Goal: Use online tool/utility: Utilize a website feature to perform a specific function

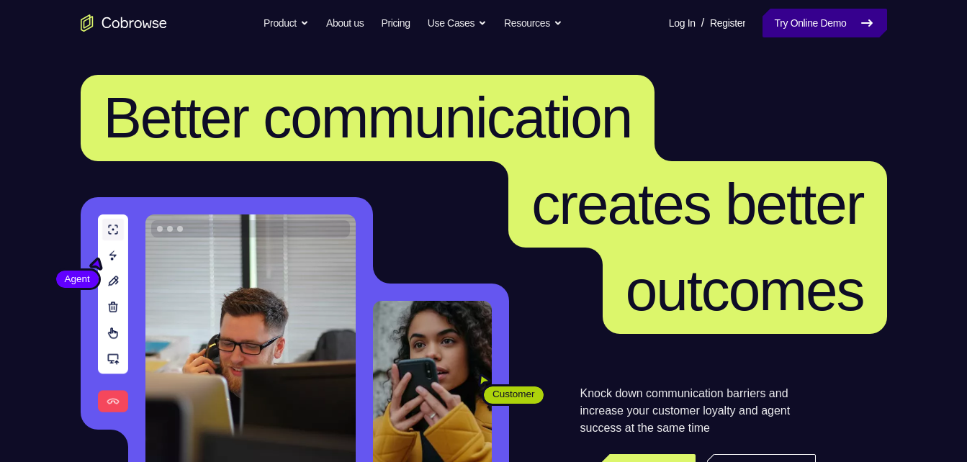
click at [800, 20] on link "Try Online Demo" at bounding box center [824, 23] width 124 height 29
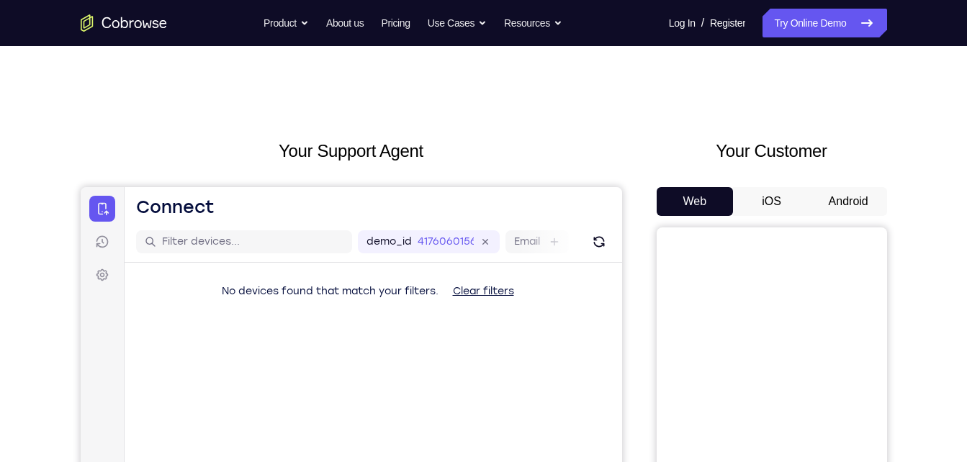
click at [846, 191] on button "Android" at bounding box center [848, 201] width 77 height 29
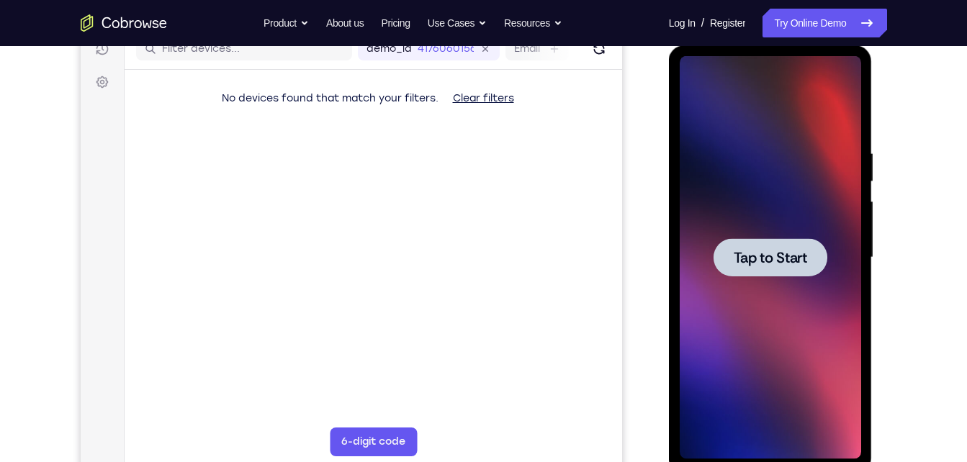
scroll to position [194, 0]
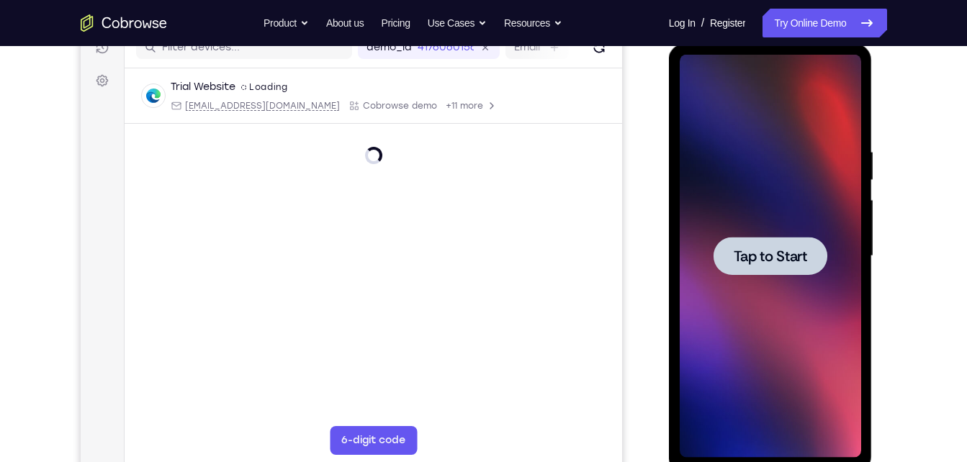
click at [801, 304] on div at bounding box center [769, 256] width 181 height 403
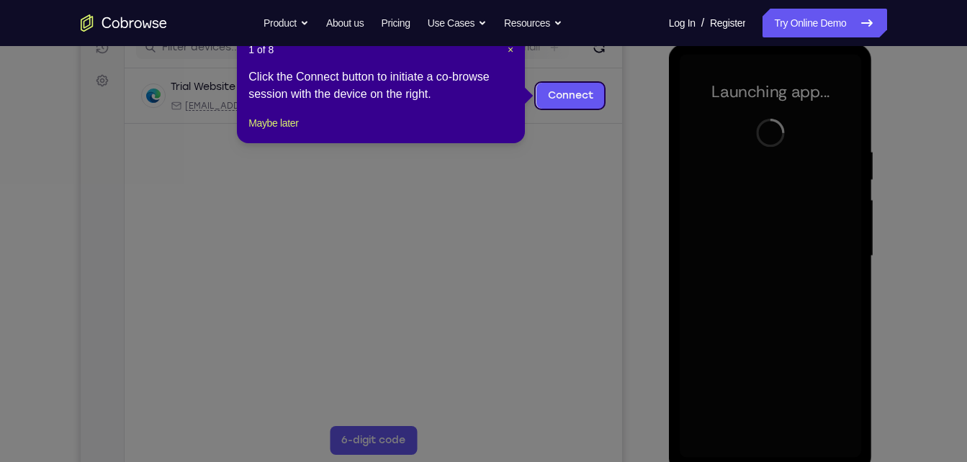
click at [505, 50] on header "1 of 8 ×" at bounding box center [380, 49] width 265 height 14
click at [509, 49] on span "×" at bounding box center [510, 50] width 6 height 12
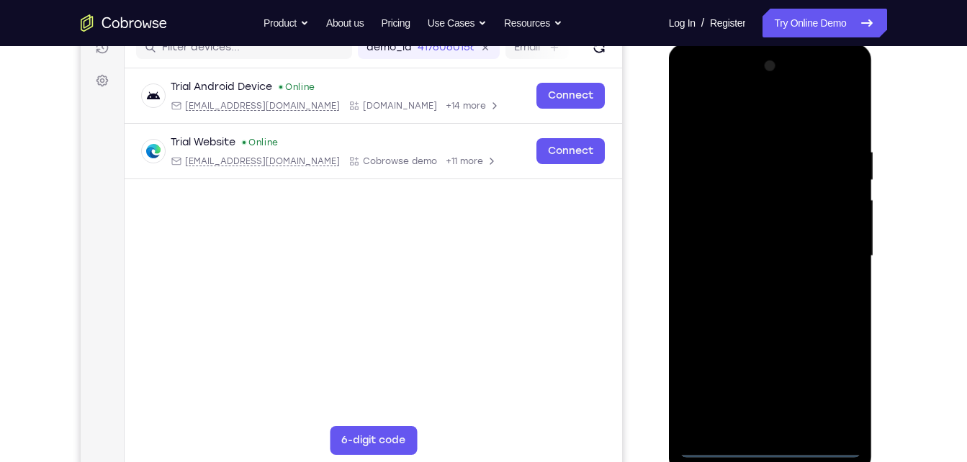
click at [775, 448] on div at bounding box center [769, 256] width 181 height 403
click at [837, 389] on div at bounding box center [769, 256] width 181 height 403
click at [692, 91] on div at bounding box center [769, 256] width 181 height 403
click at [833, 248] on div at bounding box center [769, 256] width 181 height 403
click at [753, 284] on div at bounding box center [769, 256] width 181 height 403
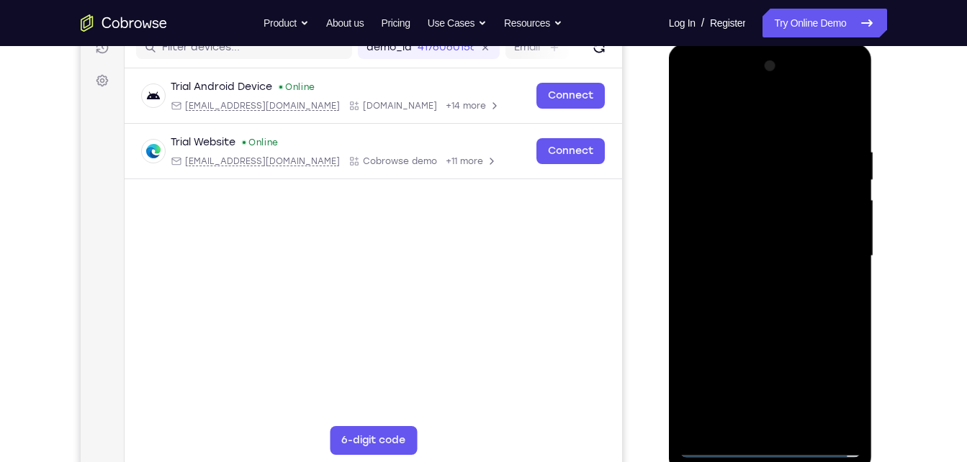
click at [763, 420] on div at bounding box center [769, 256] width 181 height 403
click at [716, 450] on div at bounding box center [769, 256] width 181 height 403
click at [786, 328] on div at bounding box center [769, 256] width 181 height 403
click at [761, 245] on div at bounding box center [769, 256] width 181 height 403
click at [737, 256] on div at bounding box center [769, 256] width 181 height 403
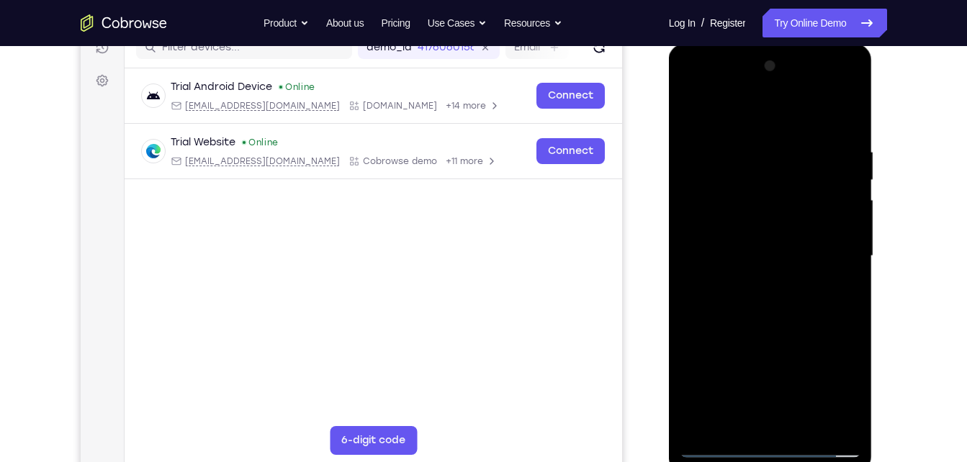
click at [787, 243] on div at bounding box center [769, 256] width 181 height 403
click at [775, 273] on div at bounding box center [769, 256] width 181 height 403
click at [808, 114] on div at bounding box center [769, 256] width 181 height 403
click at [806, 115] on div at bounding box center [769, 256] width 181 height 403
click at [776, 137] on div at bounding box center [769, 256] width 181 height 403
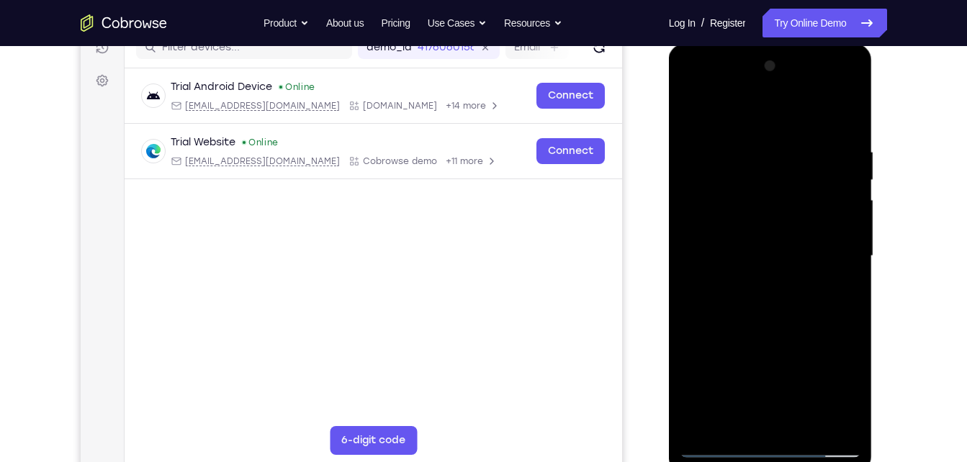
click at [785, 322] on div at bounding box center [769, 256] width 181 height 403
click at [838, 208] on div at bounding box center [769, 256] width 181 height 403
drag, startPoint x: 788, startPoint y: 331, endPoint x: 781, endPoint y: 171, distance: 159.9
click at [781, 171] on div at bounding box center [769, 256] width 181 height 403
click at [761, 418] on div at bounding box center [769, 256] width 181 height 403
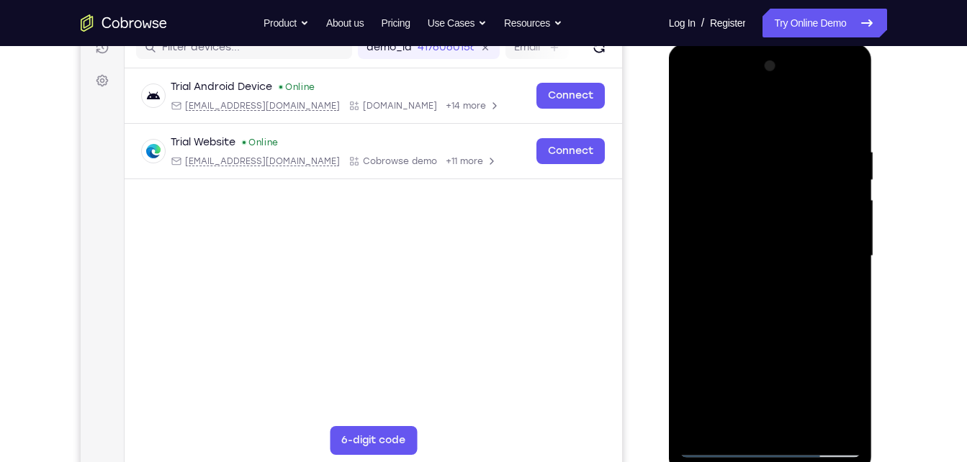
click at [716, 223] on div at bounding box center [769, 256] width 181 height 403
click at [728, 230] on div at bounding box center [769, 256] width 181 height 403
click at [783, 286] on div at bounding box center [769, 256] width 181 height 403
click at [781, 285] on div at bounding box center [769, 256] width 181 height 403
click at [787, 213] on div at bounding box center [769, 256] width 181 height 403
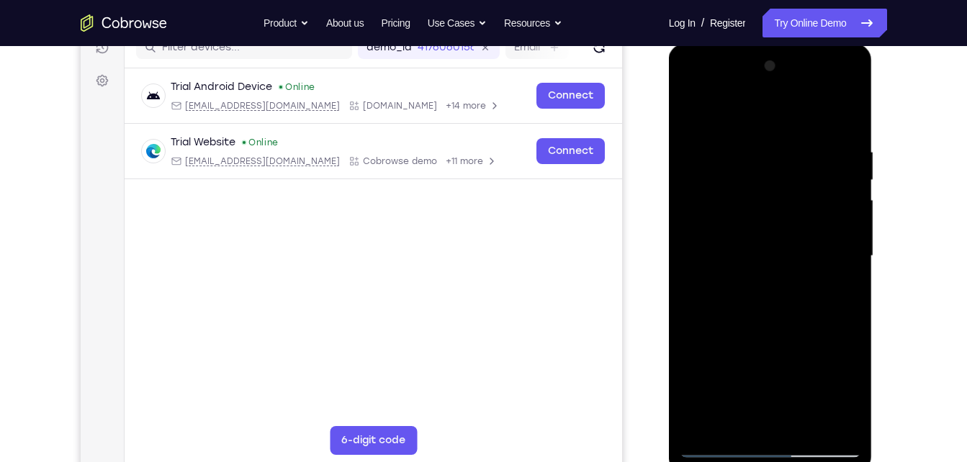
click at [757, 193] on div at bounding box center [769, 256] width 181 height 403
click at [688, 114] on div at bounding box center [769, 256] width 181 height 403
click at [774, 181] on div at bounding box center [769, 256] width 181 height 403
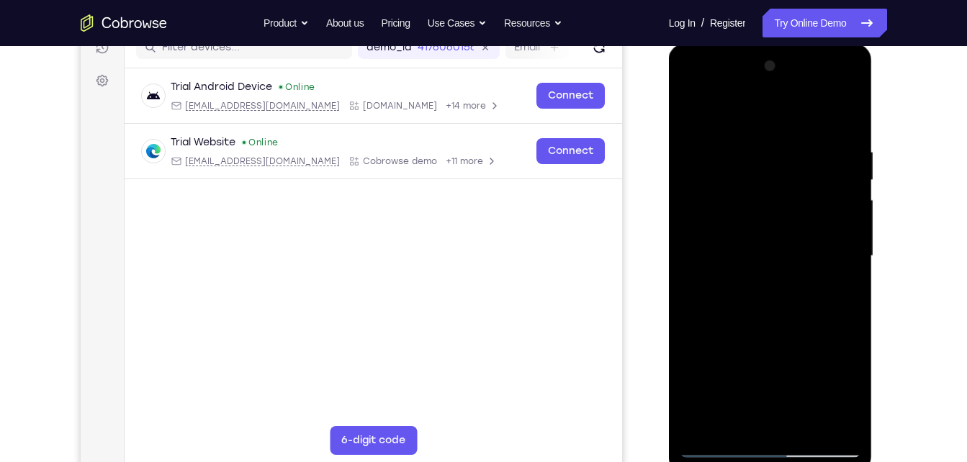
click at [774, 181] on div at bounding box center [769, 256] width 181 height 403
click at [783, 313] on div at bounding box center [769, 256] width 181 height 403
click at [810, 427] on div at bounding box center [769, 256] width 181 height 403
click at [771, 336] on div at bounding box center [769, 256] width 181 height 403
click at [694, 109] on div at bounding box center [769, 256] width 181 height 403
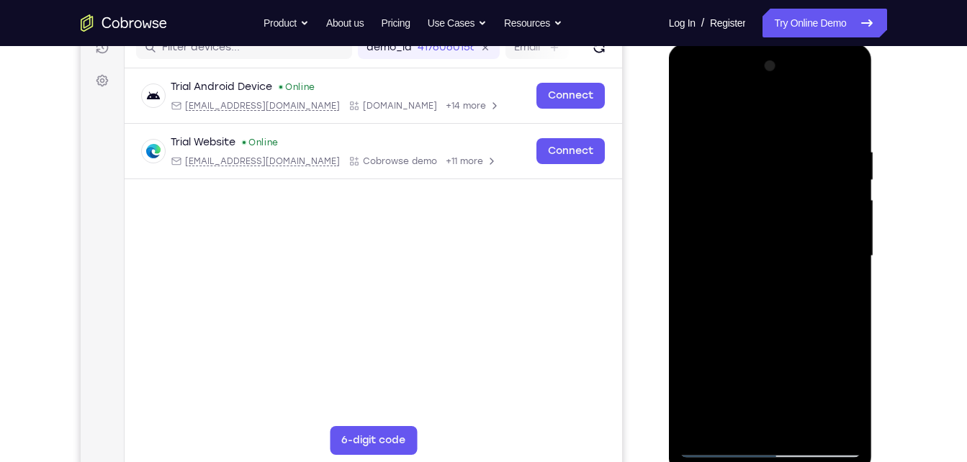
click at [714, 448] on div at bounding box center [769, 256] width 181 height 403
click at [692, 114] on div at bounding box center [769, 256] width 181 height 403
click at [756, 145] on div at bounding box center [769, 256] width 181 height 403
click at [827, 422] on div at bounding box center [769, 256] width 181 height 403
click at [830, 225] on div at bounding box center [769, 256] width 181 height 403
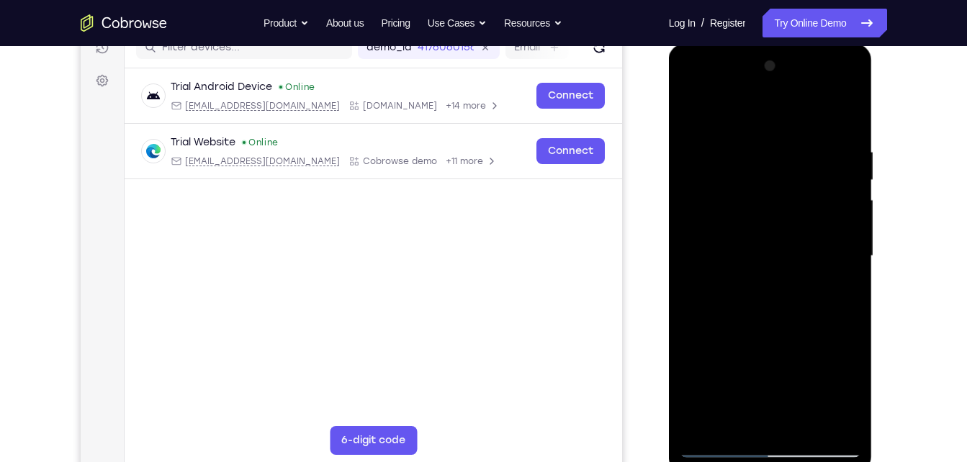
click at [830, 422] on div at bounding box center [769, 256] width 181 height 403
click at [837, 263] on div at bounding box center [769, 256] width 181 height 403
click at [697, 245] on div at bounding box center [769, 256] width 181 height 403
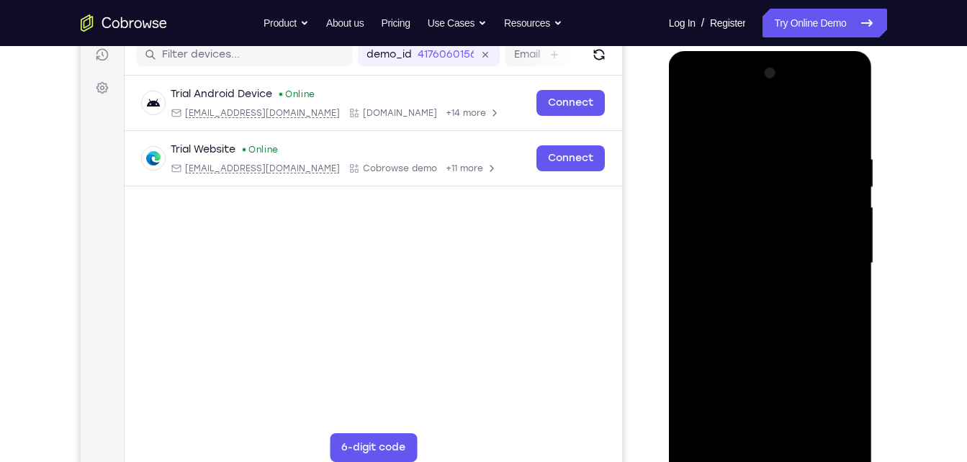
scroll to position [188, 0]
click at [744, 425] on div at bounding box center [769, 262] width 181 height 403
click at [720, 451] on div at bounding box center [769, 262] width 181 height 403
click at [834, 424] on div at bounding box center [769, 262] width 181 height 403
click at [850, 225] on div at bounding box center [769, 262] width 181 height 403
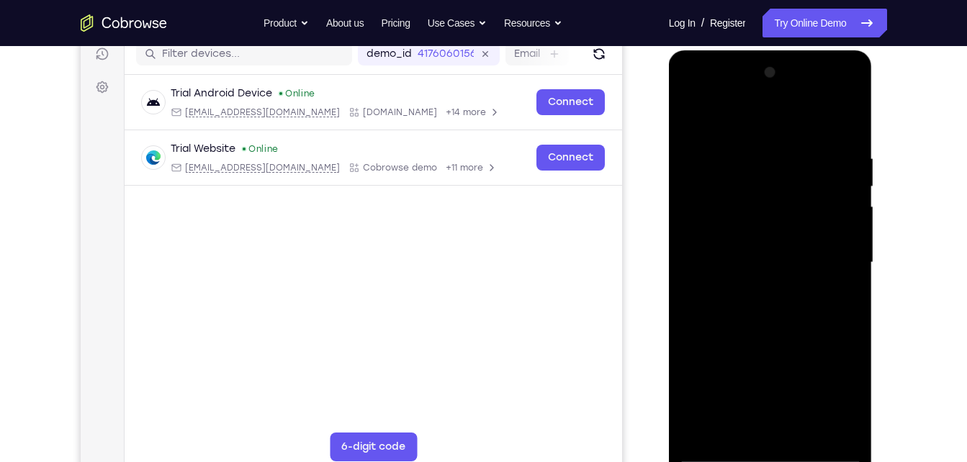
click at [843, 231] on div at bounding box center [769, 262] width 181 height 403
click at [844, 127] on div at bounding box center [769, 262] width 181 height 403
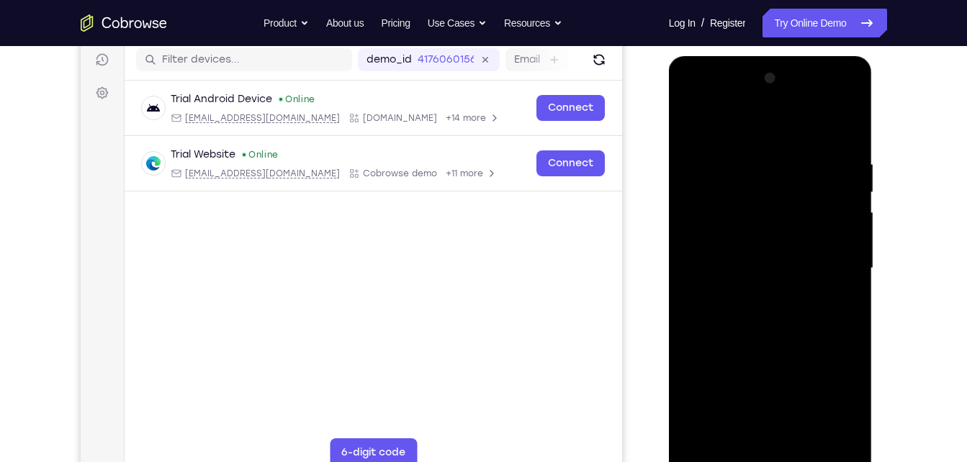
scroll to position [181, 0]
drag, startPoint x: 824, startPoint y: 374, endPoint x: 823, endPoint y: 168, distance: 205.8
click at [823, 168] on div at bounding box center [769, 269] width 181 height 403
drag, startPoint x: 786, startPoint y: 384, endPoint x: 782, endPoint y: 250, distance: 133.2
click at [782, 250] on div at bounding box center [769, 269] width 181 height 403
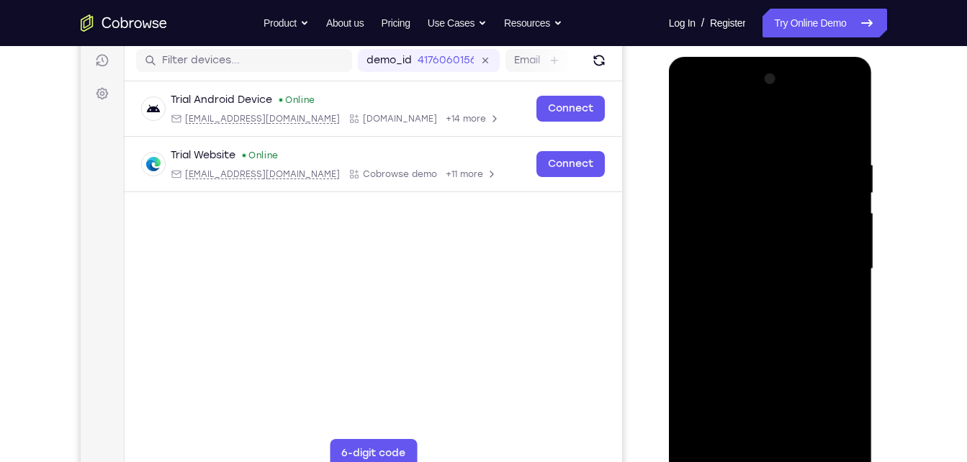
click at [687, 101] on div at bounding box center [769, 269] width 181 height 403
click at [713, 225] on div at bounding box center [769, 269] width 181 height 403
click at [821, 145] on div at bounding box center [769, 269] width 181 height 403
click at [761, 204] on div at bounding box center [769, 269] width 181 height 403
click at [697, 122] on div at bounding box center [769, 269] width 181 height 403
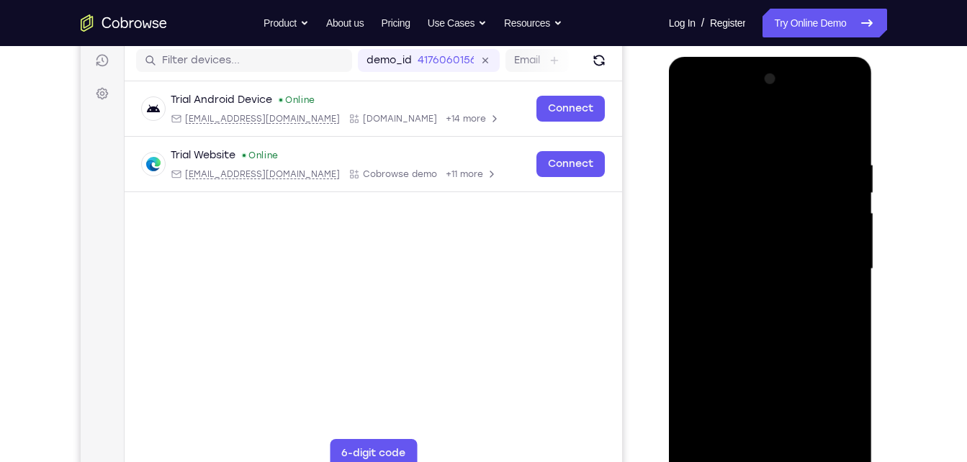
drag, startPoint x: 796, startPoint y: 350, endPoint x: 796, endPoint y: 253, distance: 97.2
click at [796, 253] on div at bounding box center [769, 269] width 181 height 403
click at [726, 200] on div at bounding box center [769, 269] width 181 height 403
click at [693, 127] on div at bounding box center [769, 269] width 181 height 403
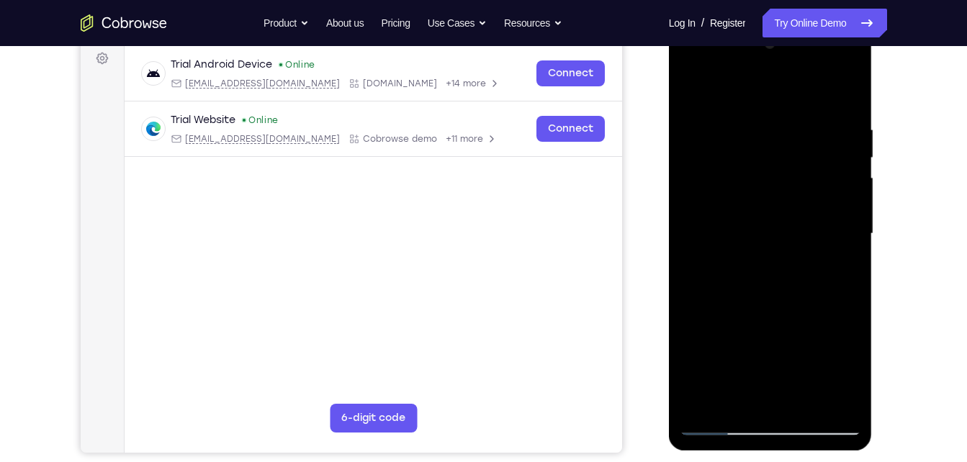
scroll to position [217, 0]
drag, startPoint x: 802, startPoint y: 343, endPoint x: 805, endPoint y: 126, distance: 216.6
click at [805, 126] on div at bounding box center [769, 233] width 181 height 403
drag, startPoint x: 811, startPoint y: 341, endPoint x: 802, endPoint y: 107, distance: 234.8
click at [802, 107] on div at bounding box center [769, 233] width 181 height 403
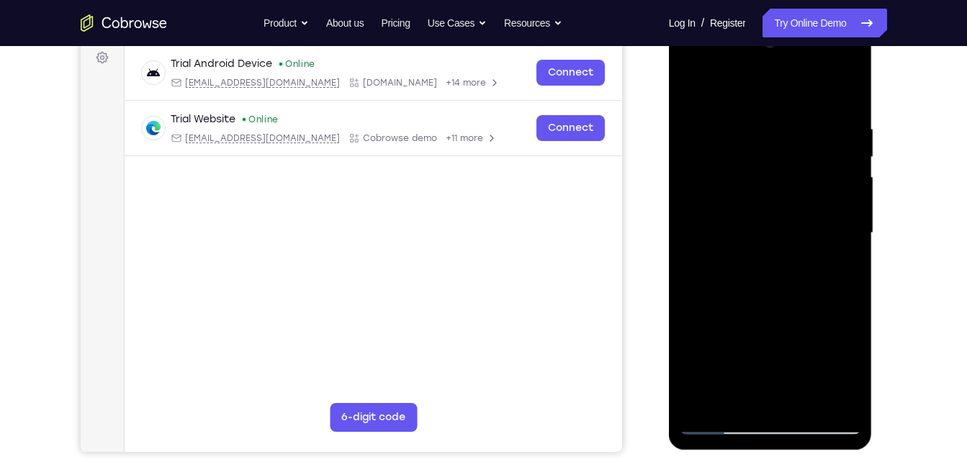
drag, startPoint x: 798, startPoint y: 368, endPoint x: 784, endPoint y: 86, distance: 282.4
click at [784, 86] on div at bounding box center [769, 233] width 181 height 403
drag, startPoint x: 789, startPoint y: 366, endPoint x: 794, endPoint y: 278, distance: 87.9
click at [794, 278] on div at bounding box center [769, 233] width 181 height 403
drag, startPoint x: 801, startPoint y: 118, endPoint x: 801, endPoint y: 339, distance: 220.9
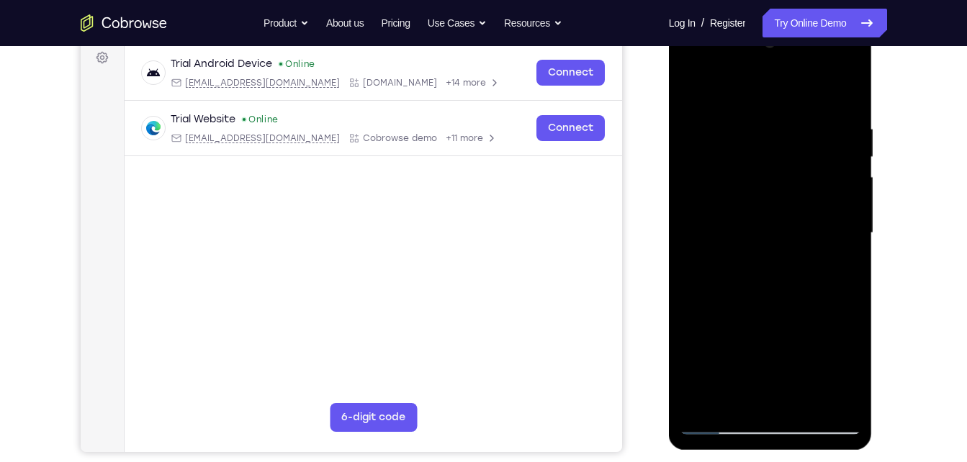
click at [801, 339] on div at bounding box center [769, 233] width 181 height 403
drag, startPoint x: 810, startPoint y: 144, endPoint x: 815, endPoint y: 466, distance: 322.4
click at [815, 453] on html "Online web based iOS Simulators and Android Emulators. Run iPhone, iPad, Mobile…" at bounding box center [771, 237] width 205 height 432
click at [686, 68] on div at bounding box center [769, 233] width 181 height 403
click at [707, 193] on div at bounding box center [769, 233] width 181 height 403
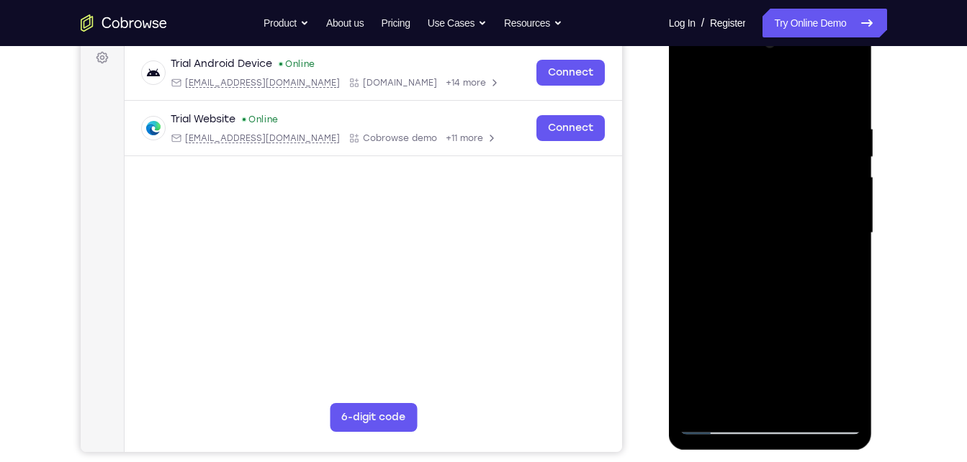
click at [750, 114] on div at bounding box center [769, 233] width 181 height 403
click at [823, 399] on div at bounding box center [769, 233] width 181 height 403
click at [844, 214] on div at bounding box center [769, 233] width 181 height 403
click at [826, 399] on div at bounding box center [769, 233] width 181 height 403
click at [843, 196] on div at bounding box center [769, 233] width 181 height 403
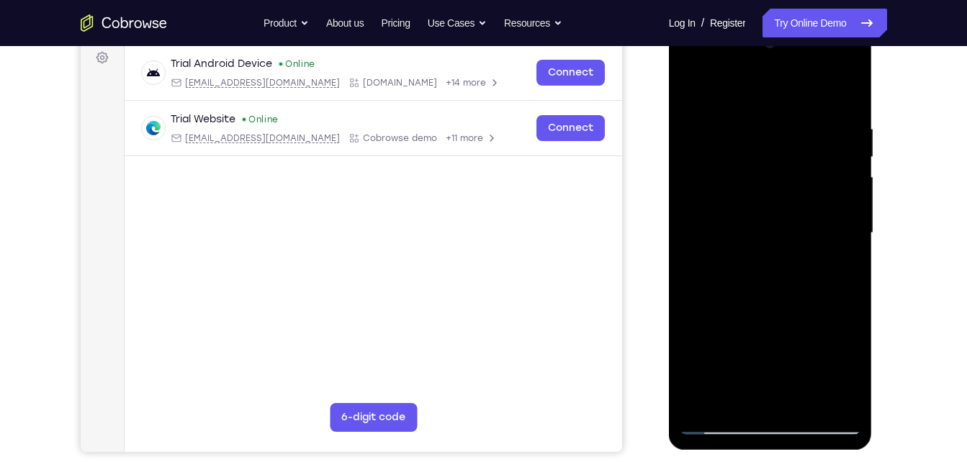
click at [828, 404] on div at bounding box center [769, 233] width 181 height 403
click at [847, 214] on div at bounding box center [769, 233] width 181 height 403
click at [847, 96] on div at bounding box center [769, 233] width 181 height 403
click at [802, 401] on div at bounding box center [769, 233] width 181 height 403
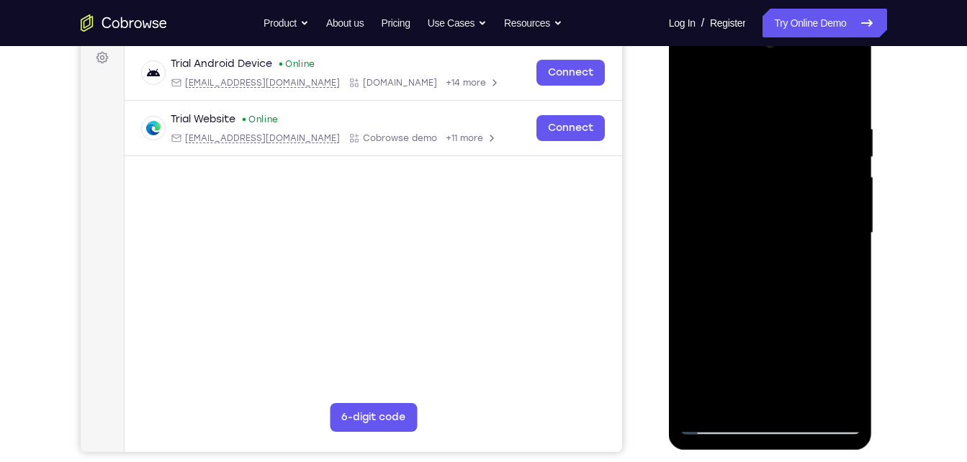
click at [695, 81] on div at bounding box center [769, 233] width 181 height 403
click at [689, 65] on div at bounding box center [769, 233] width 181 height 403
click at [753, 182] on div at bounding box center [769, 233] width 181 height 403
drag, startPoint x: 833, startPoint y: 192, endPoint x: 728, endPoint y: 204, distance: 105.7
click at [728, 204] on div at bounding box center [769, 233] width 181 height 403
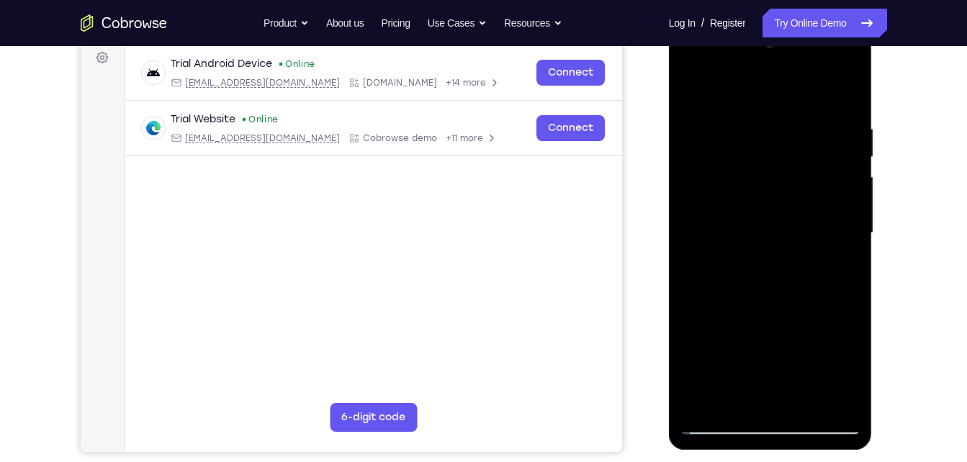
click at [696, 183] on div at bounding box center [769, 233] width 181 height 403
click at [842, 242] on div at bounding box center [769, 233] width 181 height 403
click at [853, 91] on div at bounding box center [769, 233] width 181 height 403
drag, startPoint x: 836, startPoint y: 210, endPoint x: 697, endPoint y: 211, distance: 138.9
click at [697, 211] on div at bounding box center [769, 233] width 181 height 403
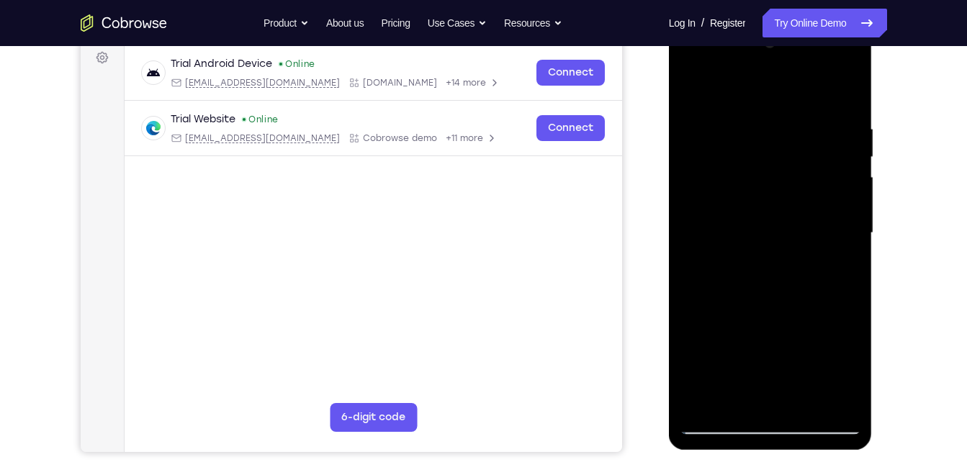
drag, startPoint x: 784, startPoint y: 344, endPoint x: 781, endPoint y: 209, distance: 134.6
click at [781, 209] on div at bounding box center [769, 233] width 181 height 403
drag, startPoint x: 797, startPoint y: 311, endPoint x: 797, endPoint y: 199, distance: 112.3
click at [797, 199] on div at bounding box center [769, 233] width 181 height 403
drag, startPoint x: 805, startPoint y: 374, endPoint x: 807, endPoint y: 144, distance: 230.3
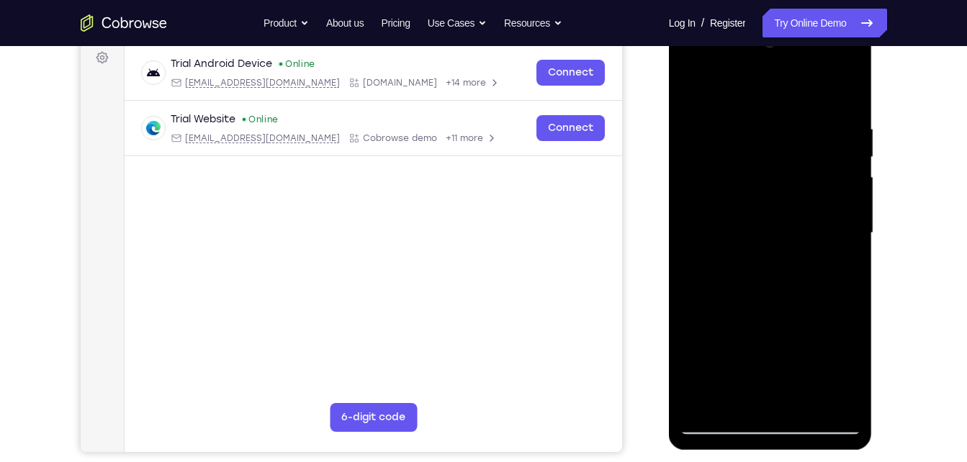
click at [807, 144] on div at bounding box center [769, 233] width 181 height 403
